Goal: Task Accomplishment & Management: Manage account settings

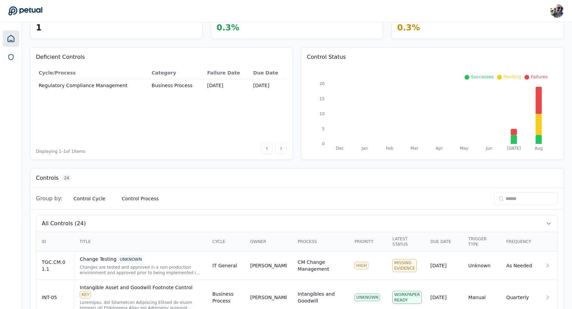
scroll to position [45, 0]
click at [118, 264] on div "Changes are tested and approved in a non-production environment and approved pr…" at bounding box center [140, 269] width 121 height 11
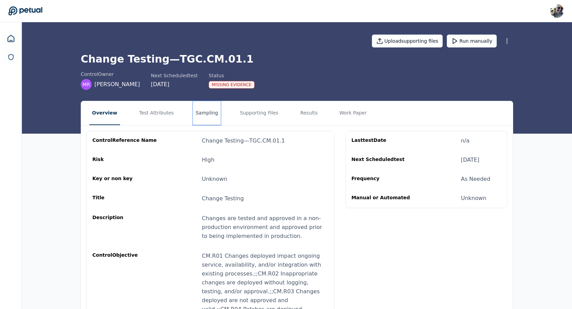
click at [209, 113] on button "Sampling" at bounding box center [207, 113] width 28 height 24
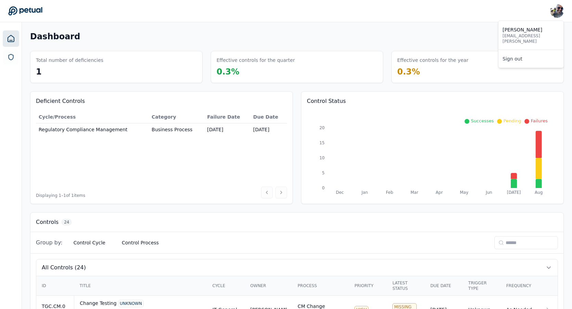
click at [552, 15] on img at bounding box center [557, 11] width 14 height 14
click at [513, 53] on link "Sign out" at bounding box center [530, 59] width 65 height 12
